Goal: Transaction & Acquisition: Obtain resource

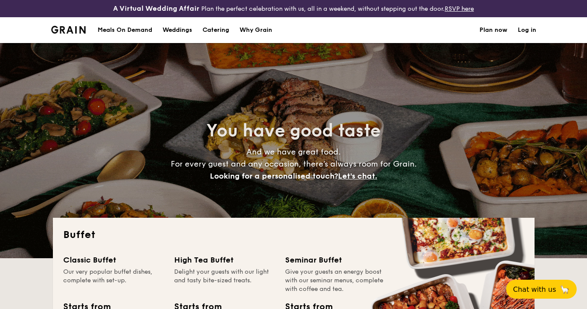
select select
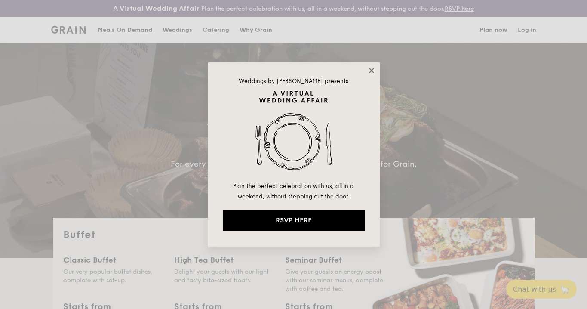
click at [372, 71] on icon at bounding box center [371, 70] width 5 height 5
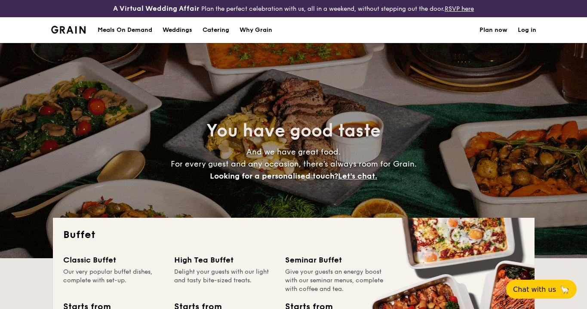
click at [216, 31] on h1 "Catering" at bounding box center [216, 30] width 27 height 26
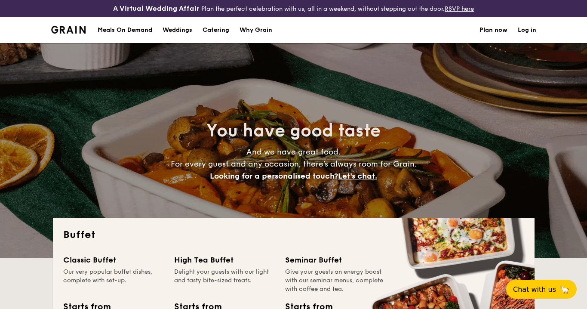
click at [220, 29] on h1 "Catering" at bounding box center [216, 30] width 27 height 26
click at [216, 30] on h1 "Catering" at bounding box center [216, 30] width 27 height 26
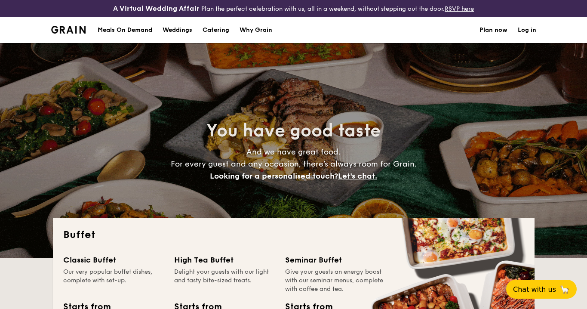
click at [218, 29] on h1 "Catering" at bounding box center [216, 30] width 27 height 26
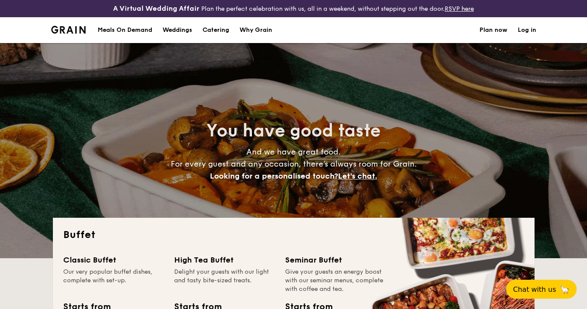
click at [218, 29] on h1 "Catering" at bounding box center [216, 30] width 27 height 26
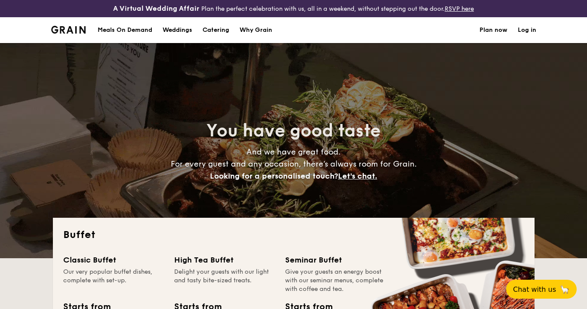
click at [218, 29] on h1 "Catering" at bounding box center [216, 30] width 27 height 26
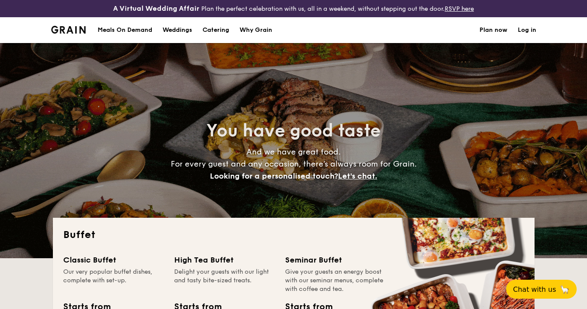
click at [173, 31] on div "Weddings" at bounding box center [178, 30] width 30 height 26
select select
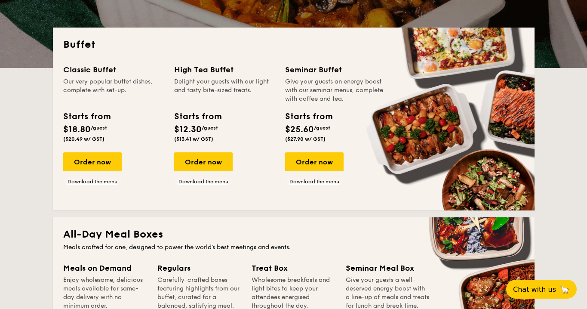
scroll to position [190, 0]
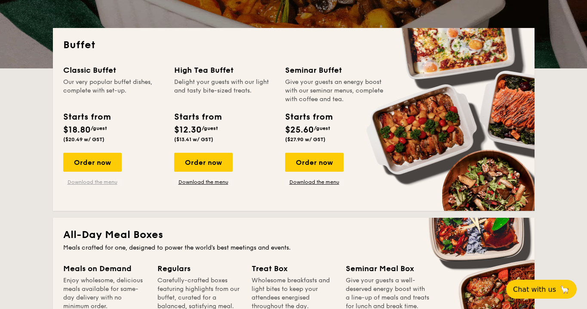
click at [92, 184] on link "Download the menu" at bounding box center [92, 181] width 58 height 7
